Goal: Task Accomplishment & Management: Manage account settings

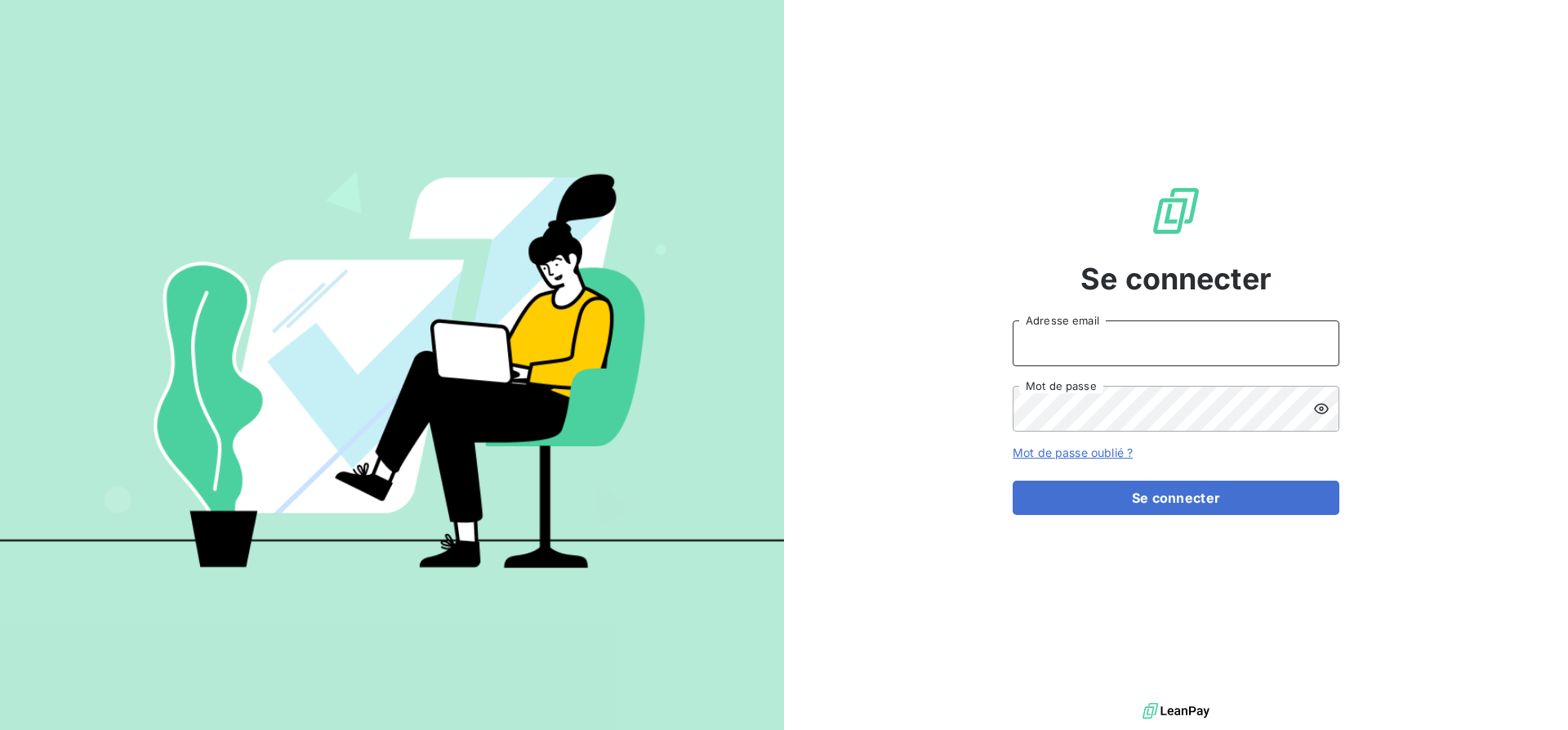
click at [1076, 344] on input "Adresse email" at bounding box center [1176, 343] width 327 height 46
click at [1067, 346] on input "Adresse email" at bounding box center [1176, 343] width 327 height 46
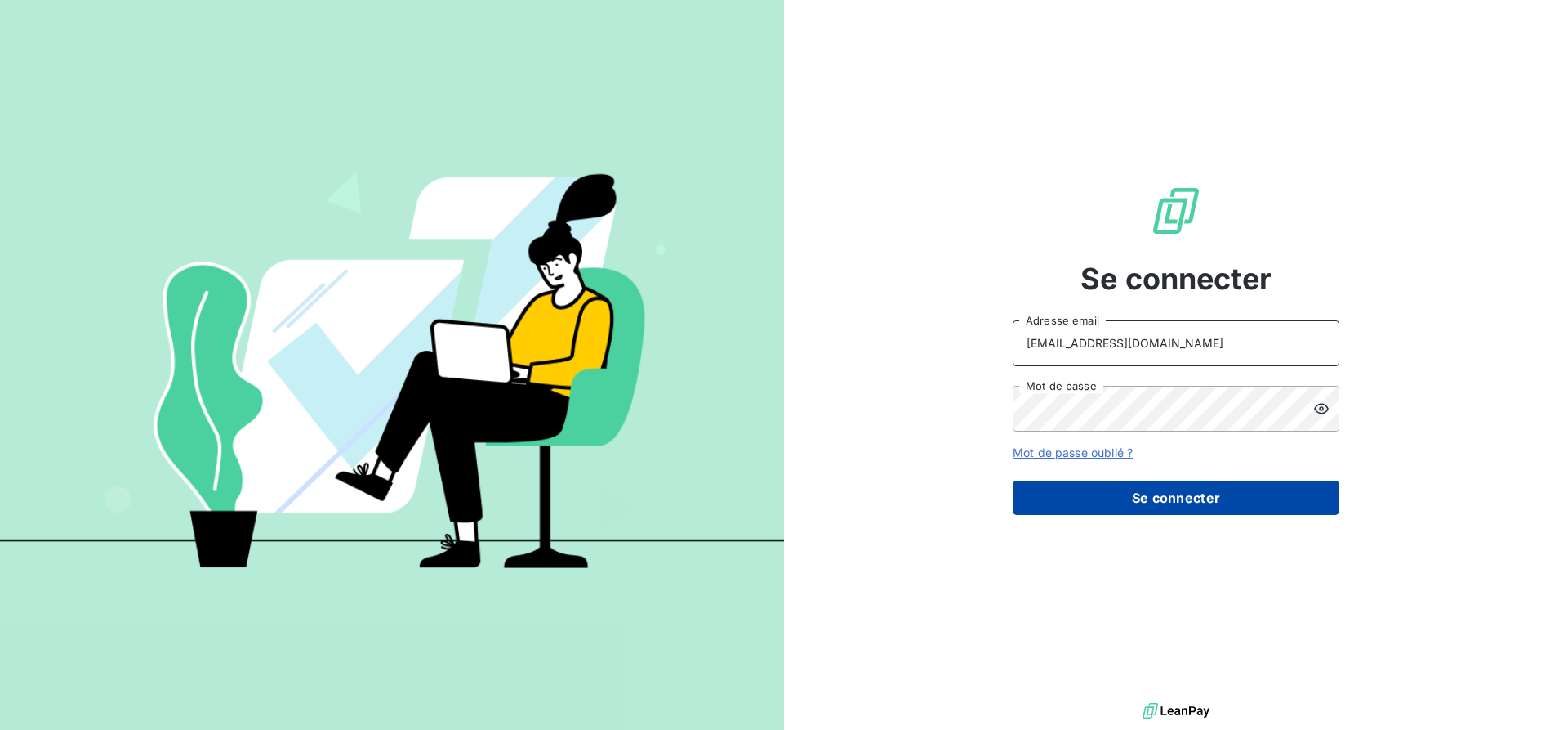
type input "[EMAIL_ADDRESS][DOMAIN_NAME]"
click at [1129, 481] on button "Se connecter" at bounding box center [1176, 498] width 327 height 35
click at [1132, 490] on button "Se connecter" at bounding box center [1176, 498] width 327 height 35
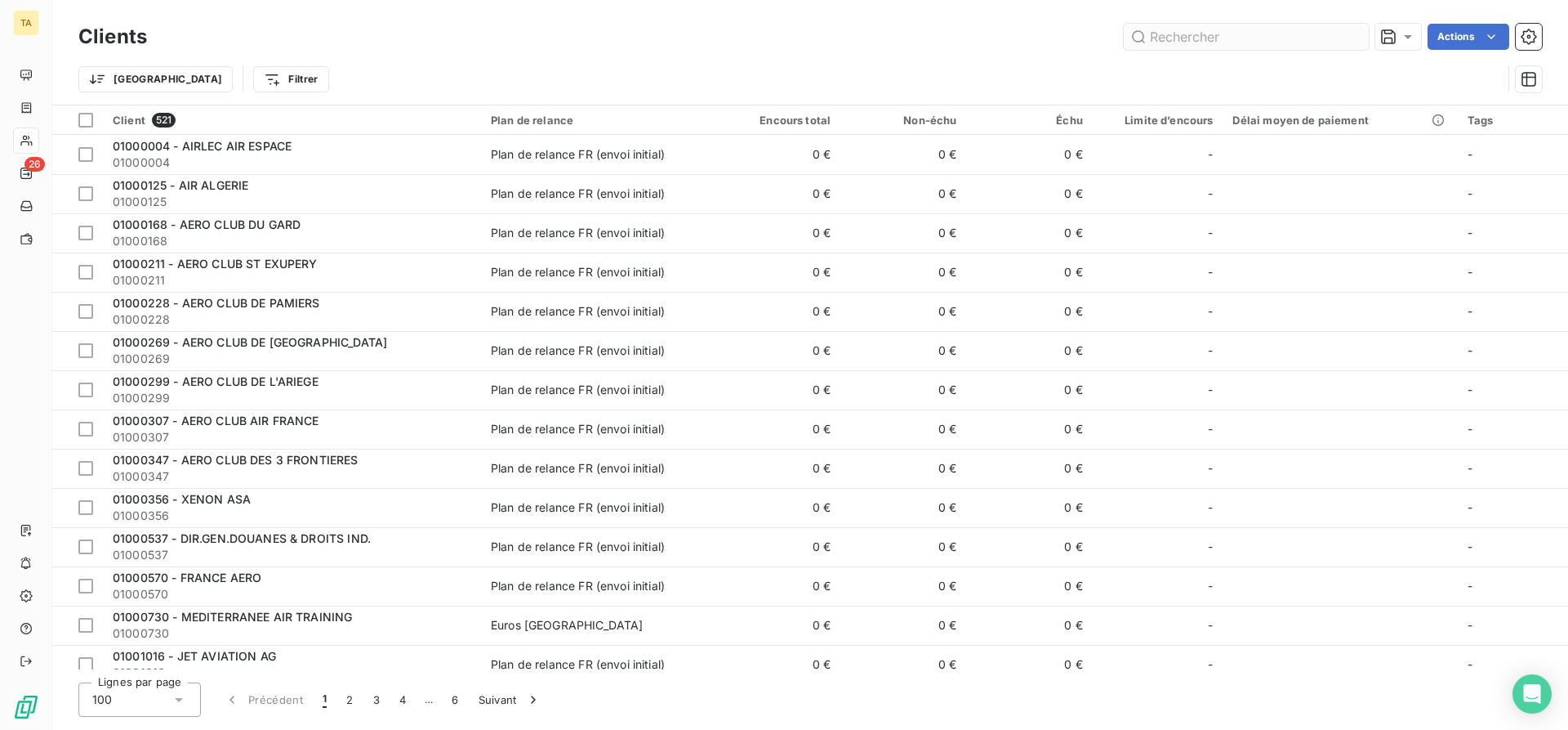
click at [1191, 38] on input "text" at bounding box center [1247, 37] width 245 height 26
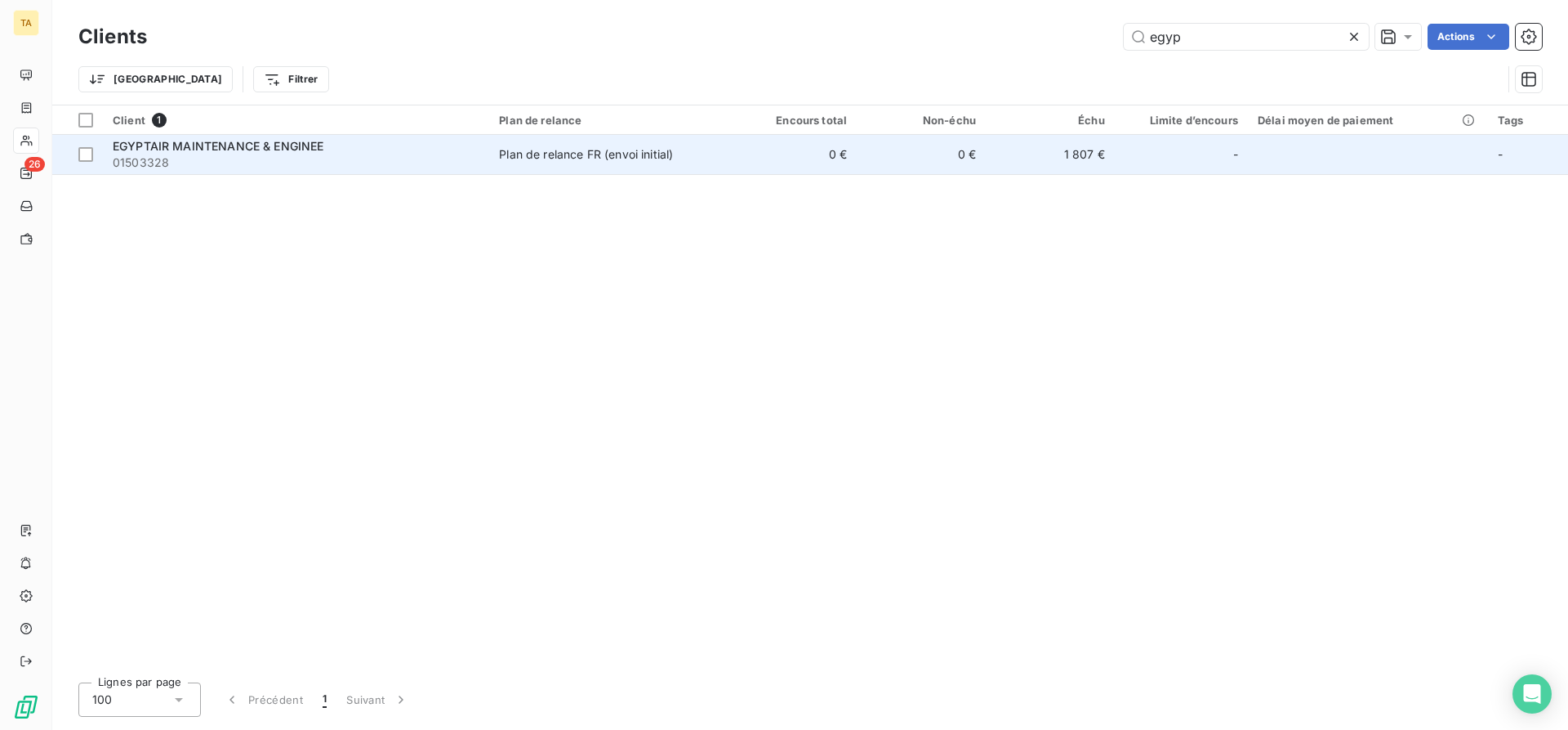
type input "egyp"
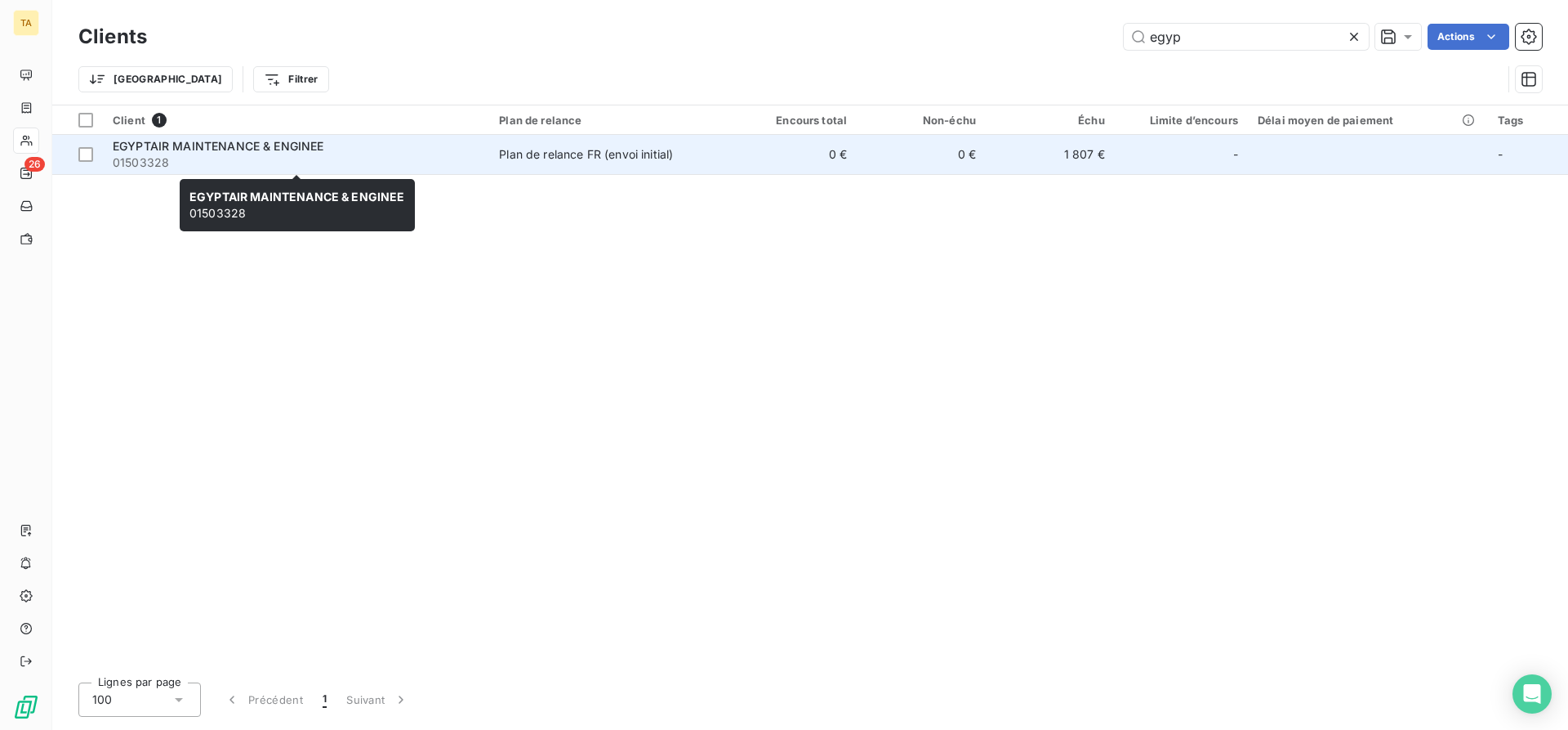
click at [229, 151] on span "EGYPTAIR MAINTENANCE & ENGINEE" at bounding box center [218, 145] width 212 height 14
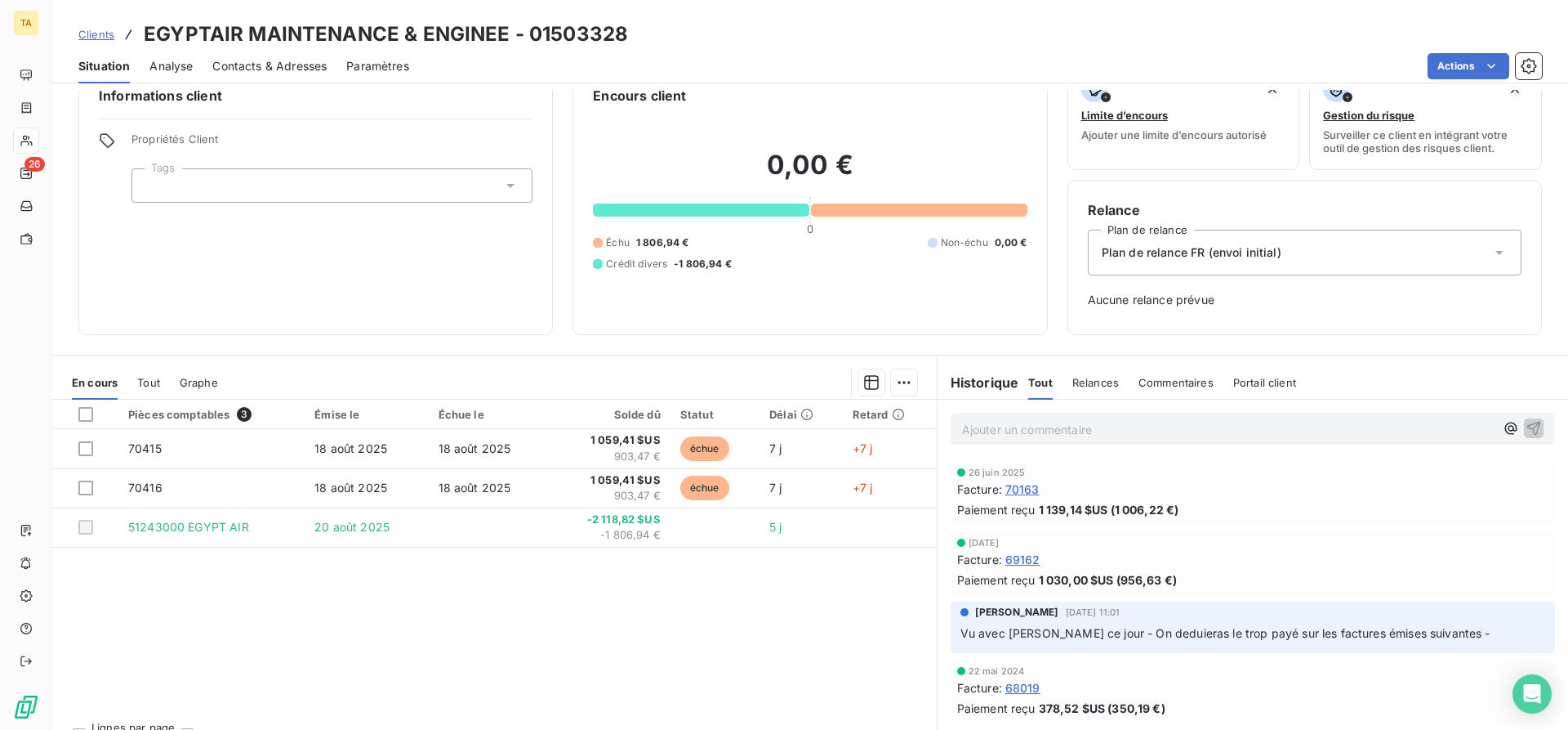
scroll to position [67, 0]
